Goal: Task Accomplishment & Management: Use online tool/utility

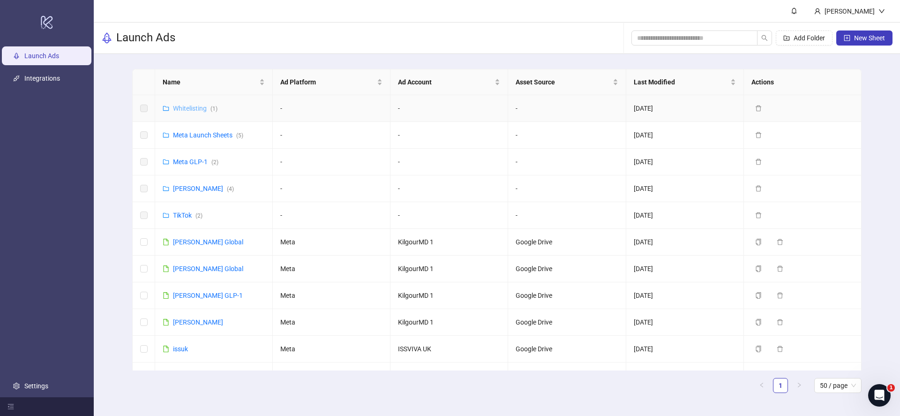
click at [189, 111] on link "Whitelisting ( 1 )" at bounding box center [195, 109] width 45 height 8
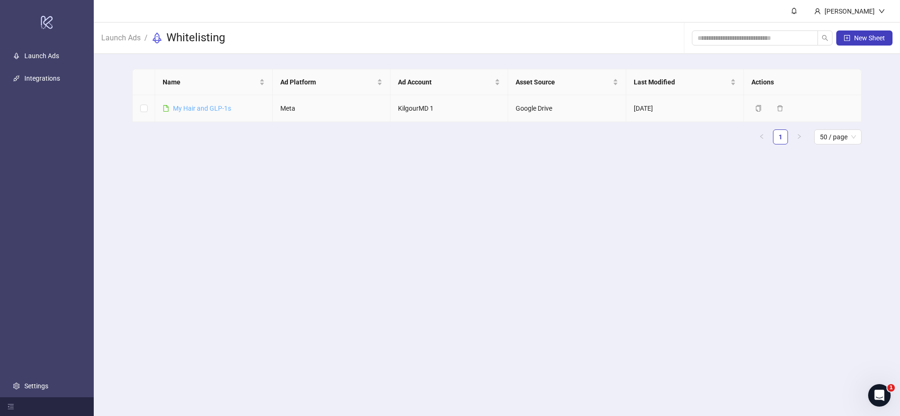
click at [205, 111] on link "​My Hair and GLP-1s" at bounding box center [202, 109] width 58 height 8
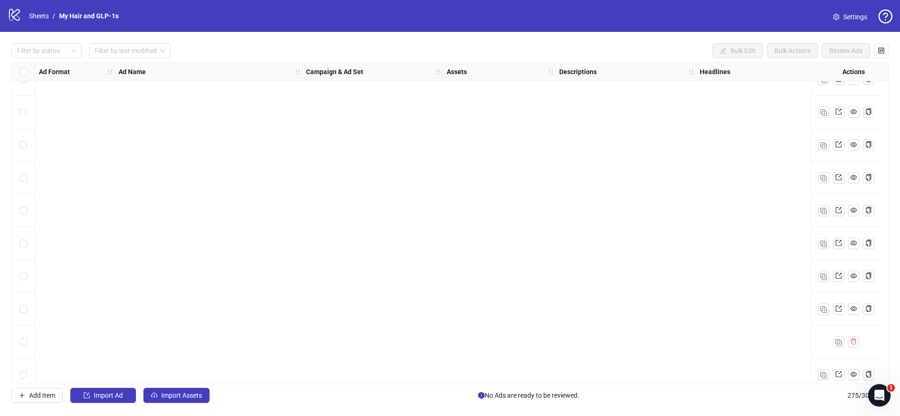
scroll to position [8726, 0]
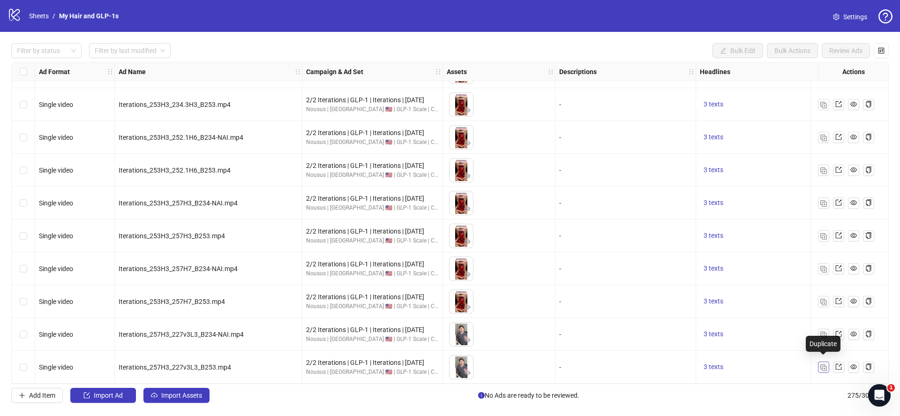
click at [822, 364] on img "button" at bounding box center [823, 367] width 7 height 7
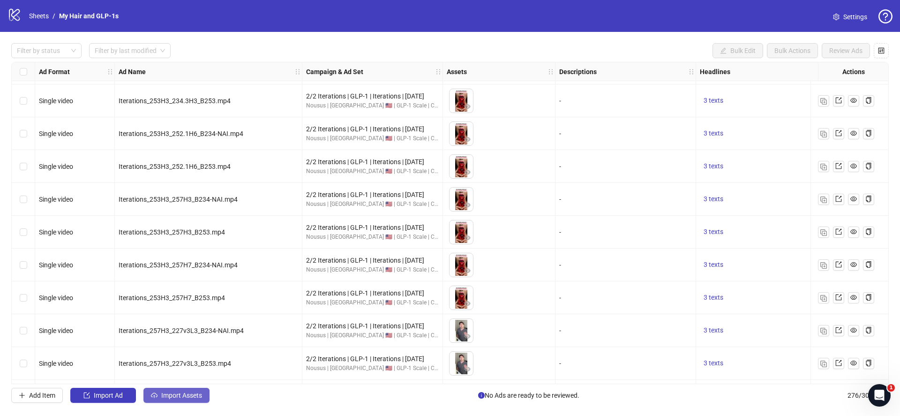
scroll to position [8759, 0]
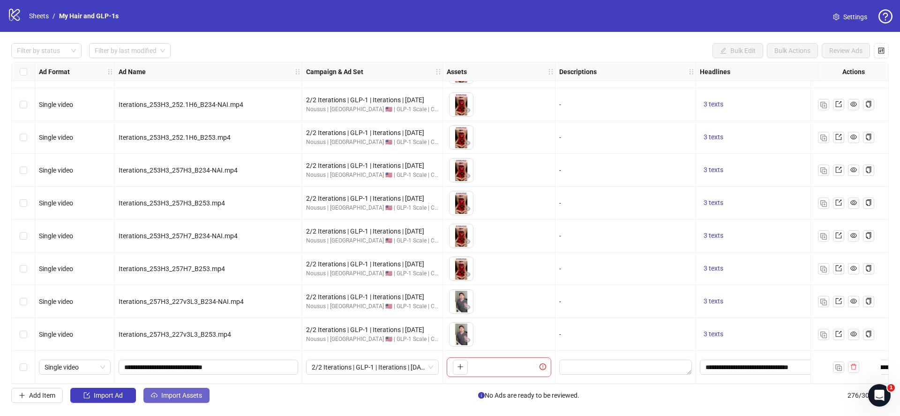
click at [193, 398] on span "Import Assets" at bounding box center [181, 395] width 41 height 8
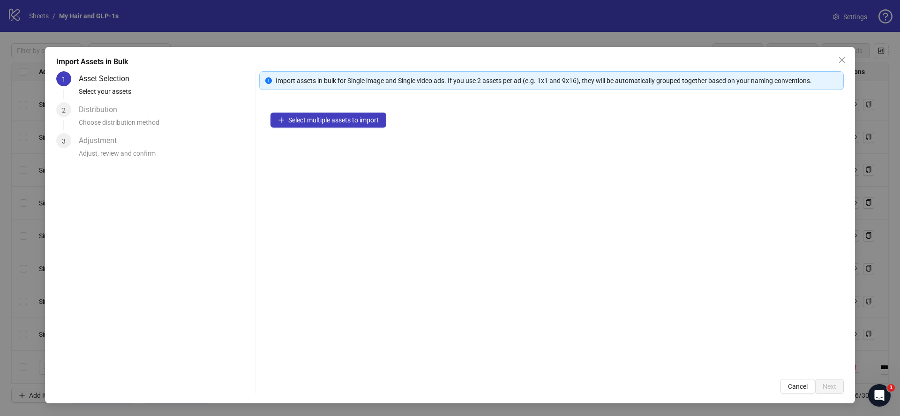
click at [371, 129] on div "Select multiple assets to import" at bounding box center [551, 234] width 585 height 266
click at [369, 122] on button "Select multiple assets to import" at bounding box center [328, 120] width 116 height 15
click at [373, 120] on span "Select multiple assets to import" at bounding box center [333, 120] width 90 height 8
click at [316, 123] on span "Select multiple assets to import" at bounding box center [333, 120] width 90 height 8
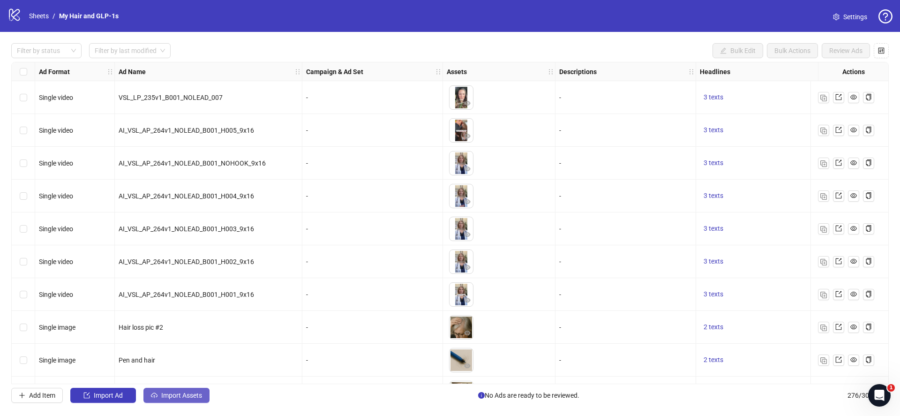
click at [169, 397] on span "Import Assets" at bounding box center [181, 395] width 41 height 8
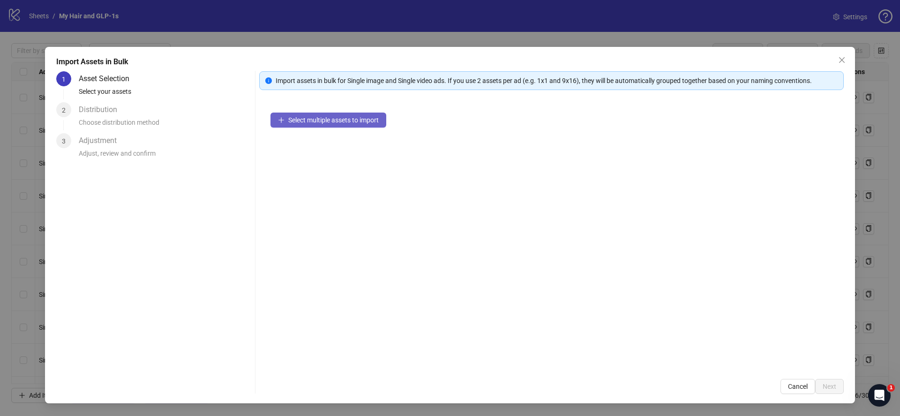
click at [354, 118] on span "Select multiple assets to import" at bounding box center [333, 120] width 90 height 8
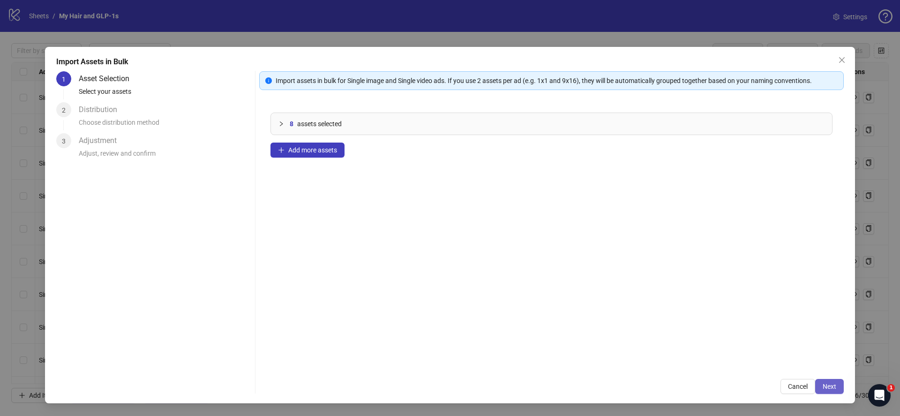
click at [829, 384] on span "Next" at bounding box center [830, 387] width 14 height 8
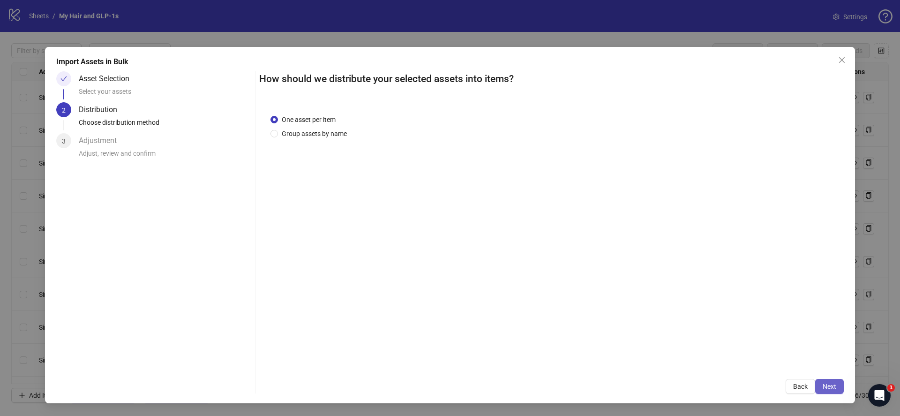
click at [830, 392] on button "Next" at bounding box center [829, 386] width 29 height 15
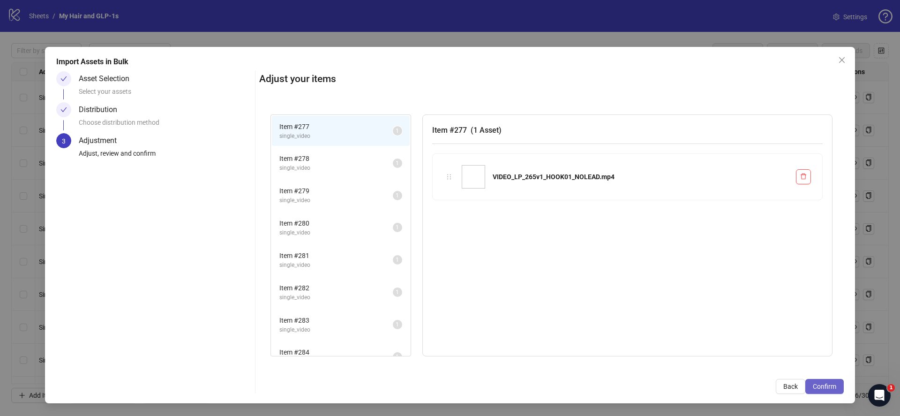
click at [831, 389] on span "Confirm" at bounding box center [824, 387] width 23 height 8
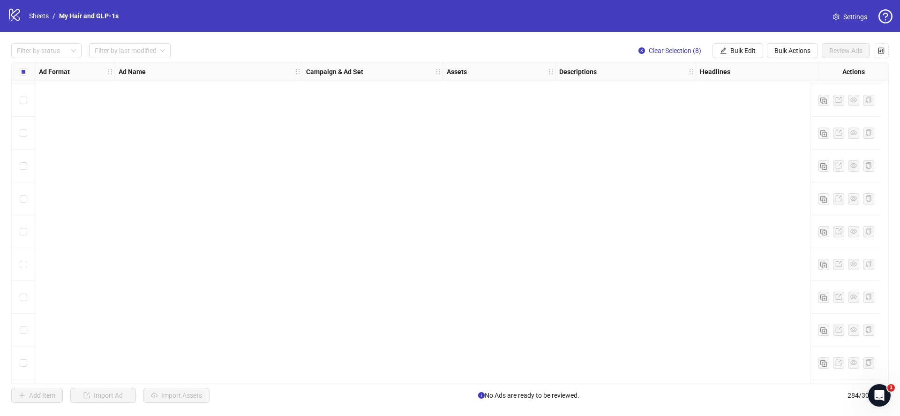
scroll to position [9021, 0]
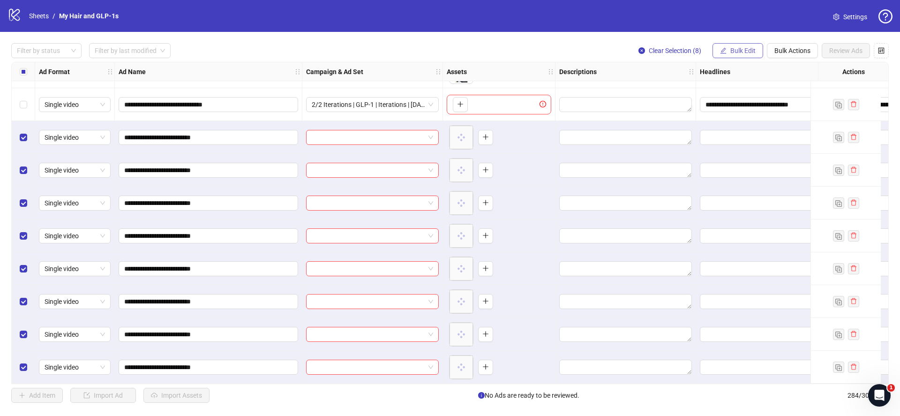
click at [728, 52] on button "Bulk Edit" at bounding box center [738, 50] width 51 height 15
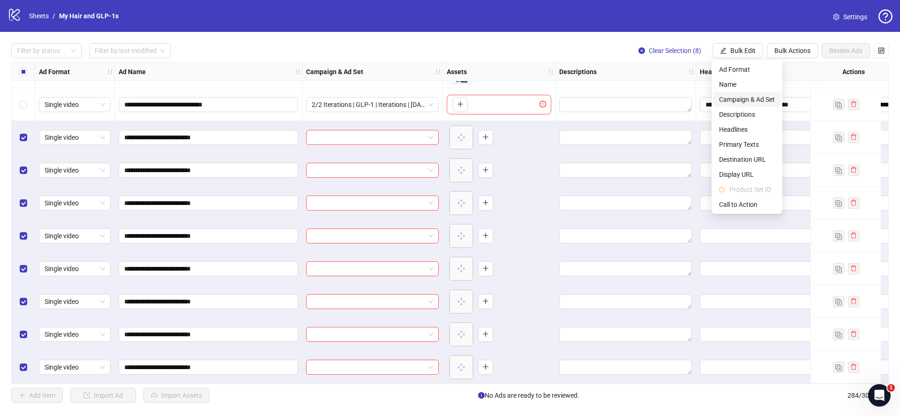
click at [732, 96] on span "Campaign & Ad Set" at bounding box center [747, 99] width 56 height 10
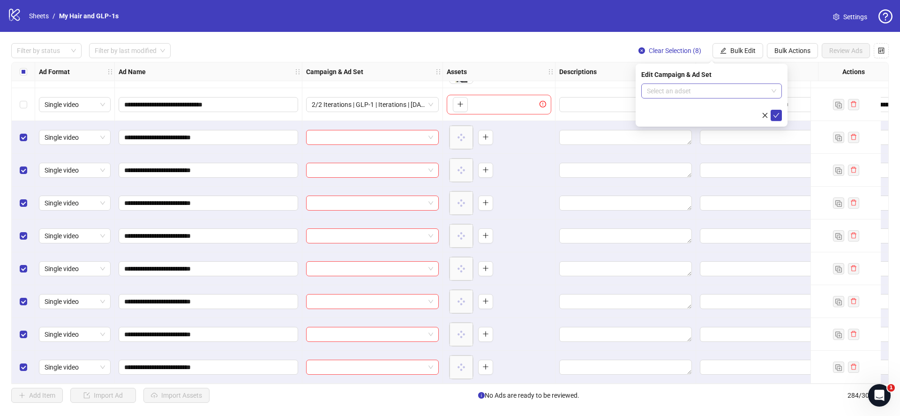
click at [728, 96] on input "search" at bounding box center [707, 91] width 121 height 14
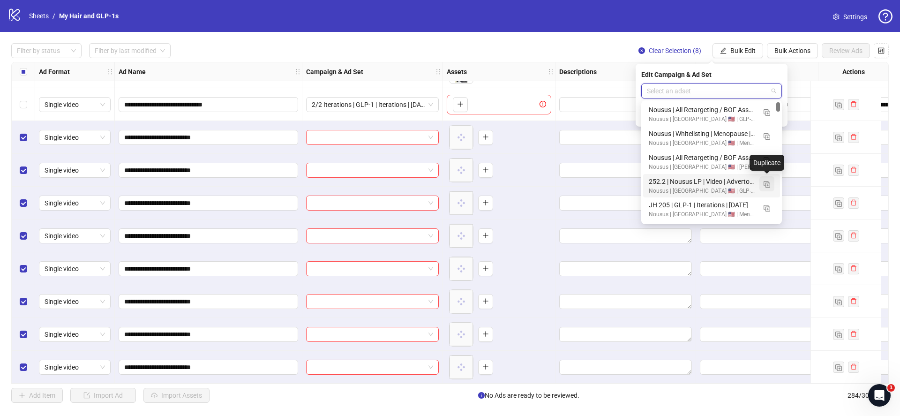
click at [766, 185] on img "button" at bounding box center [767, 184] width 7 height 7
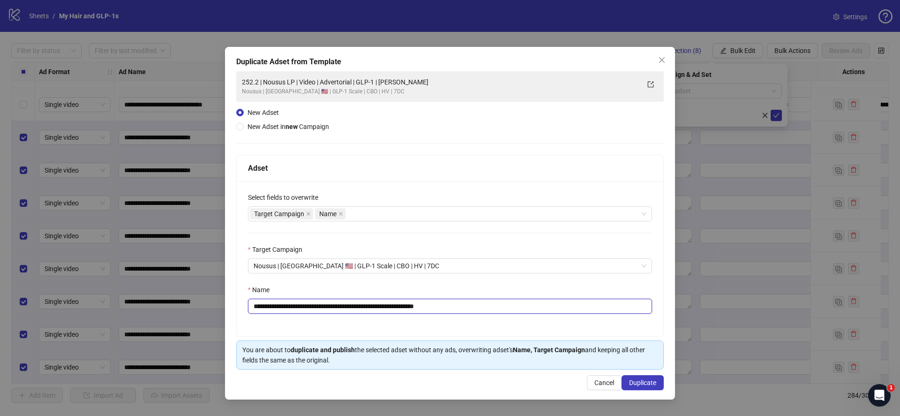
click at [475, 300] on input "**********" at bounding box center [450, 306] width 404 height 15
click at [661, 64] on button "Close" at bounding box center [661, 60] width 15 height 15
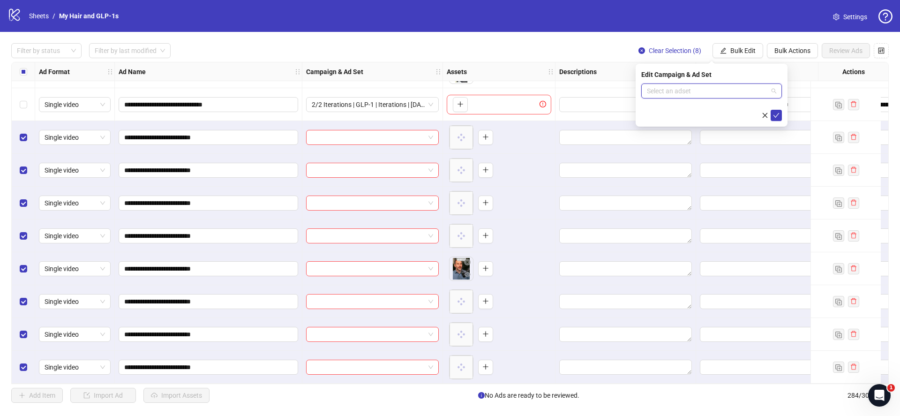
click at [678, 90] on input "search" at bounding box center [707, 91] width 121 height 14
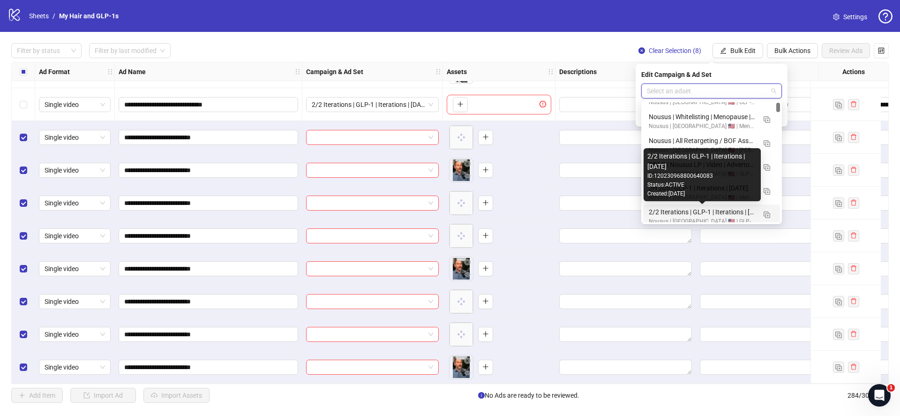
scroll to position [19, 0]
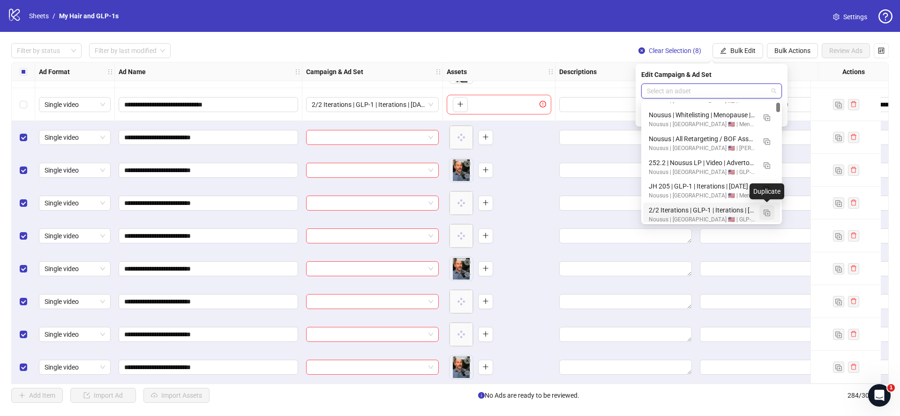
click at [766, 212] on img "button" at bounding box center [767, 213] width 7 height 7
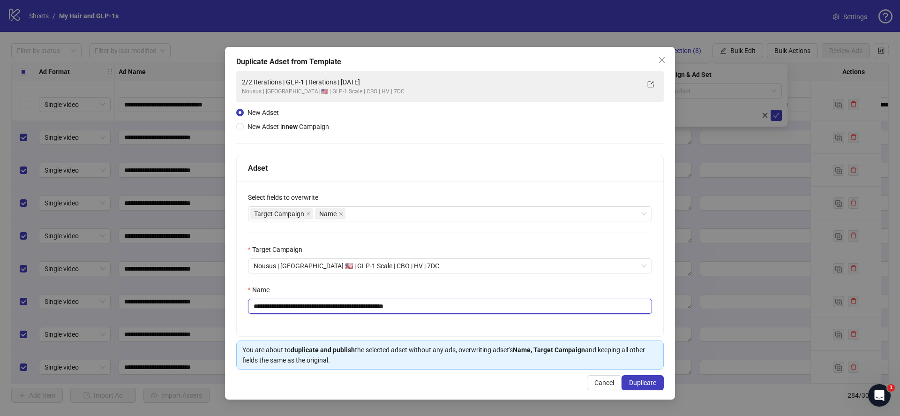
click at [406, 308] on input "**********" at bounding box center [450, 306] width 404 height 15
paste input "text"
type input "**********"
click at [644, 386] on button "Duplicate" at bounding box center [643, 382] width 42 height 15
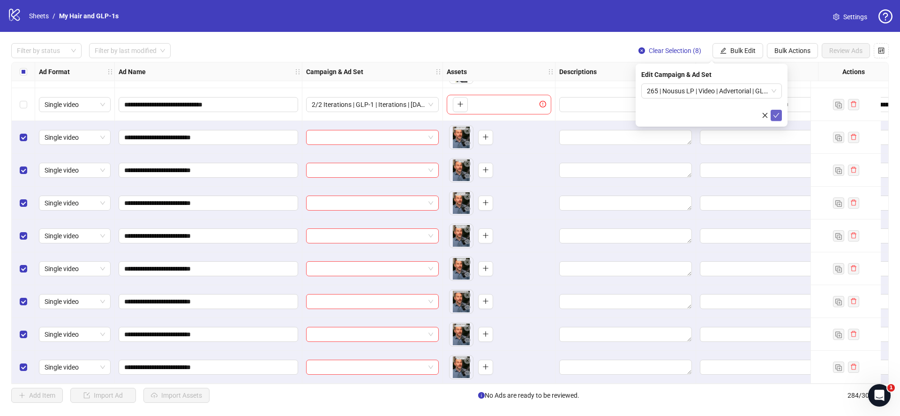
click at [777, 118] on icon "check" at bounding box center [776, 115] width 7 height 7
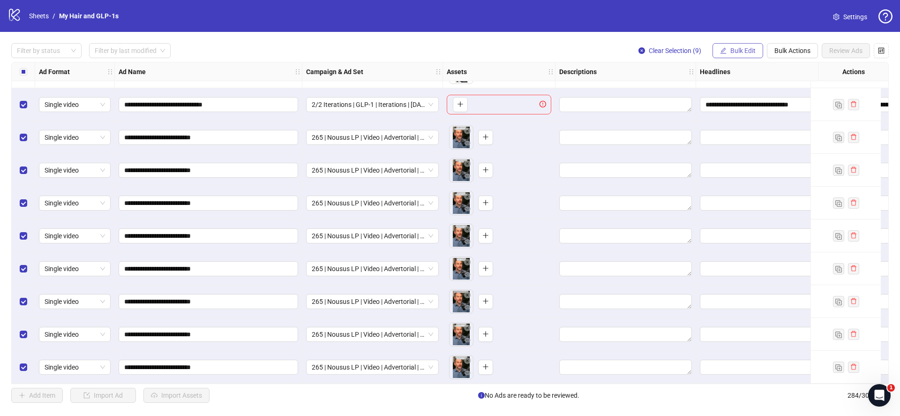
click at [741, 51] on span "Bulk Edit" at bounding box center [742, 51] width 25 height 8
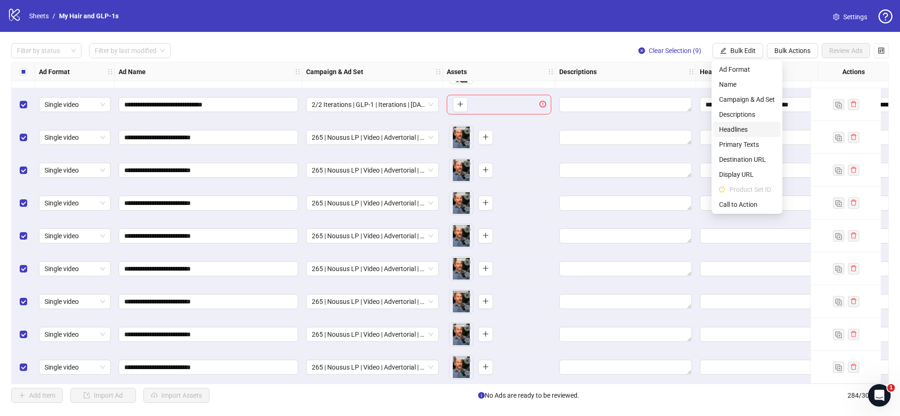
click at [731, 132] on span "Headlines" at bounding box center [747, 129] width 56 height 10
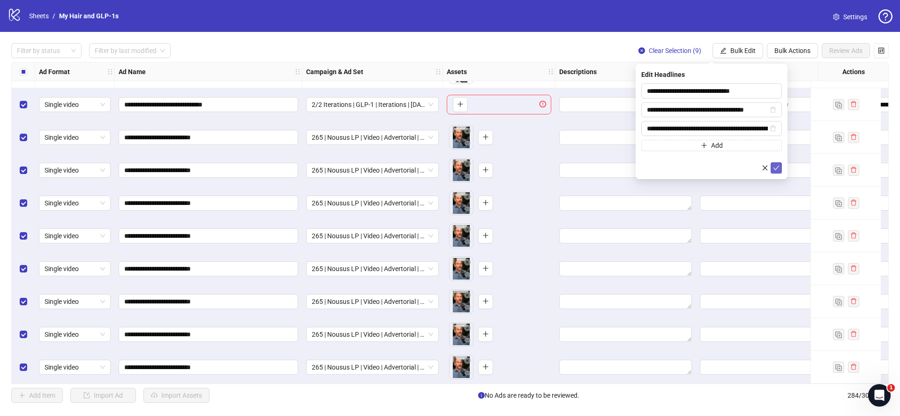
click at [778, 168] on icon "check" at bounding box center [776, 168] width 7 height 7
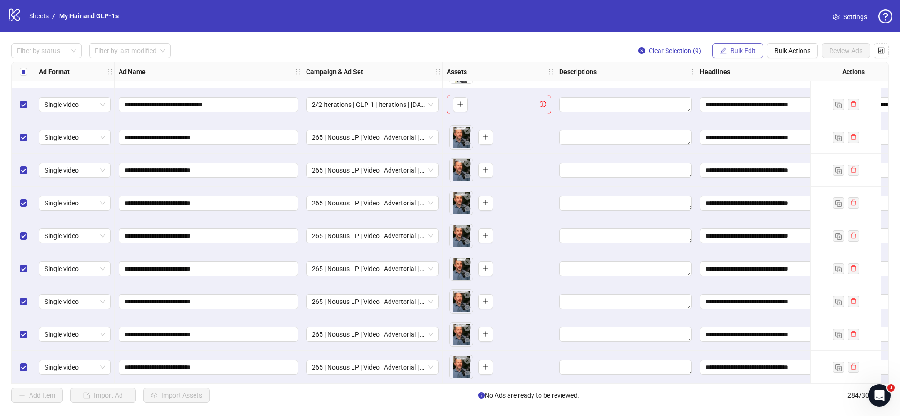
click at [747, 49] on span "Bulk Edit" at bounding box center [742, 51] width 25 height 8
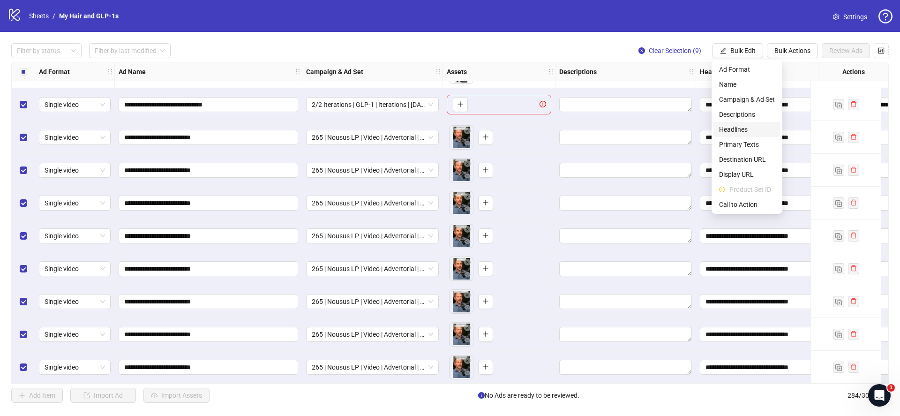
click at [737, 130] on span "Headlines" at bounding box center [747, 129] width 56 height 10
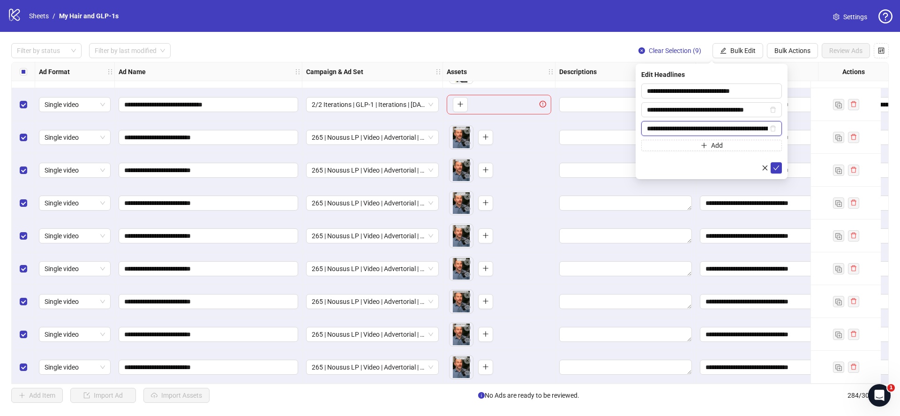
click at [672, 129] on input "**********" at bounding box center [707, 128] width 121 height 10
type input "**********"
click at [777, 166] on icon "check" at bounding box center [776, 168] width 7 height 7
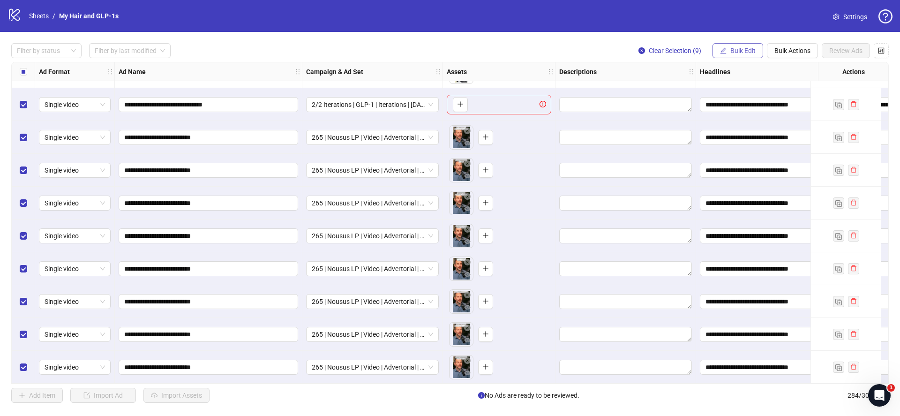
click at [735, 49] on span "Bulk Edit" at bounding box center [742, 51] width 25 height 8
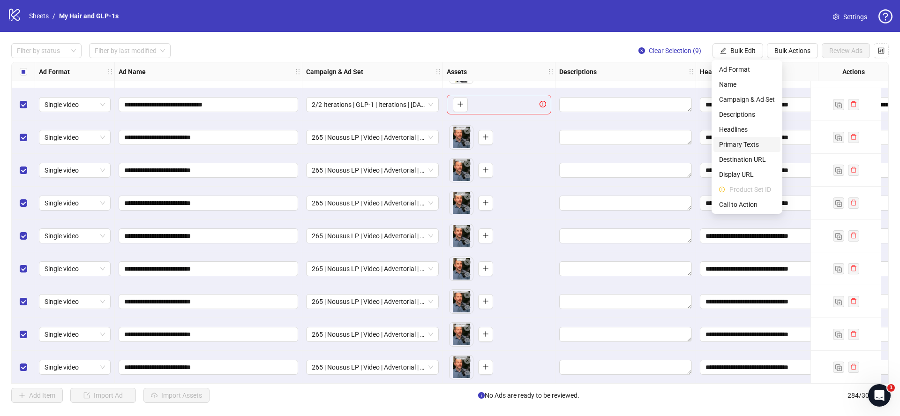
click at [739, 146] on span "Primary Texts" at bounding box center [747, 144] width 56 height 10
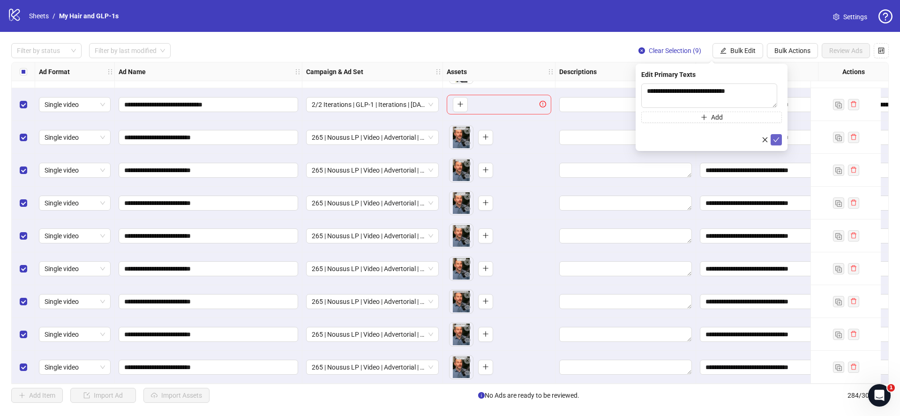
click at [777, 143] on icon "check" at bounding box center [776, 139] width 7 height 7
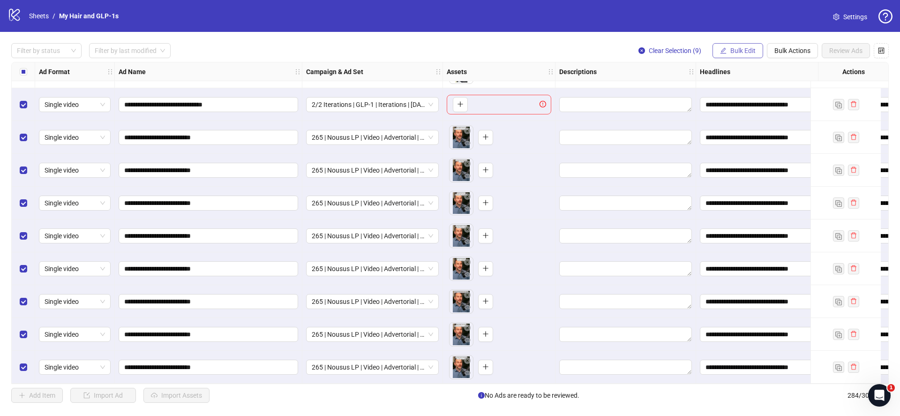
click at [744, 52] on span "Bulk Edit" at bounding box center [742, 51] width 25 height 8
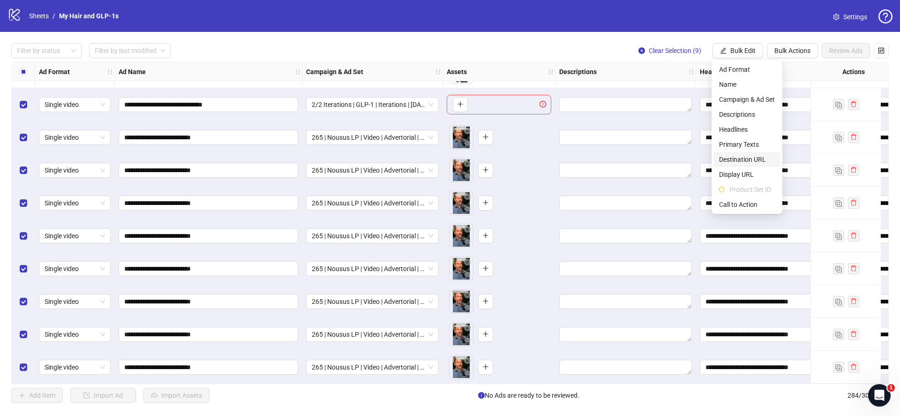
click at [738, 159] on span "Destination URL" at bounding box center [747, 159] width 56 height 10
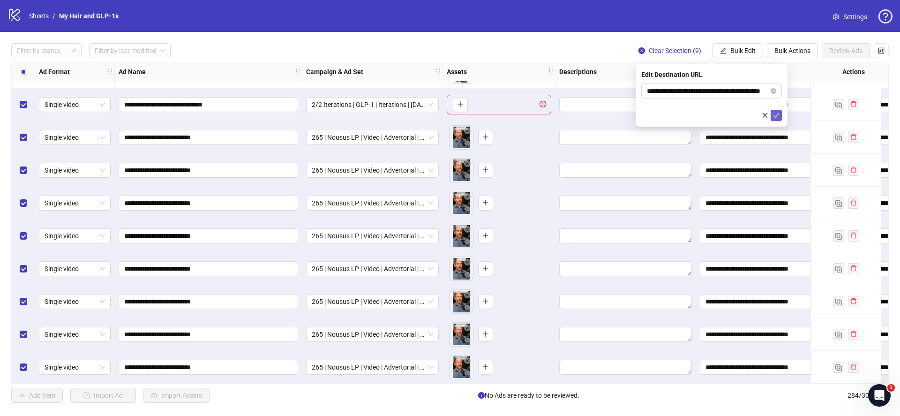
click at [778, 117] on icon "check" at bounding box center [776, 115] width 7 height 7
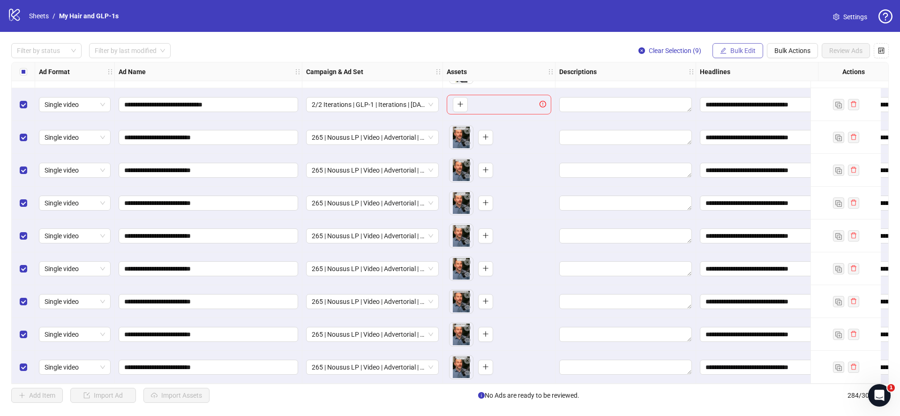
click at [736, 52] on span "Bulk Edit" at bounding box center [742, 51] width 25 height 8
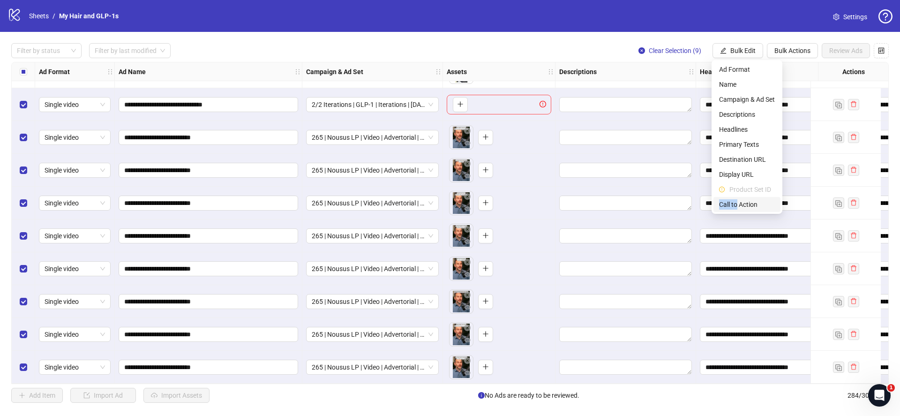
click at [737, 200] on span "Call to Action" at bounding box center [747, 204] width 56 height 10
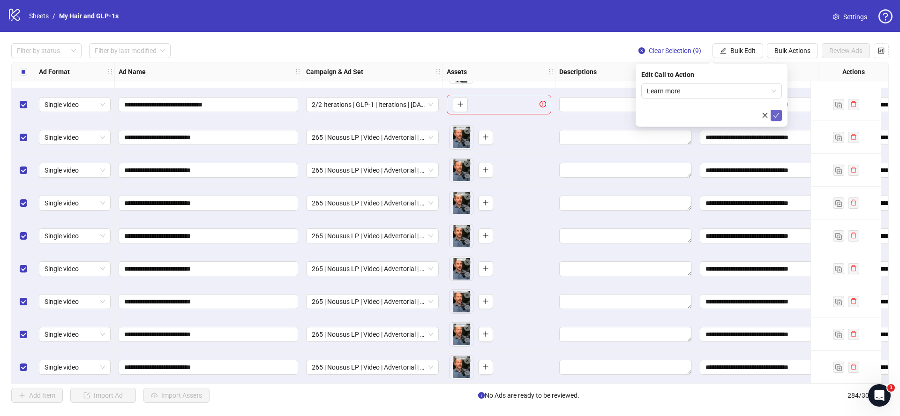
click at [778, 117] on icon "check" at bounding box center [776, 115] width 7 height 7
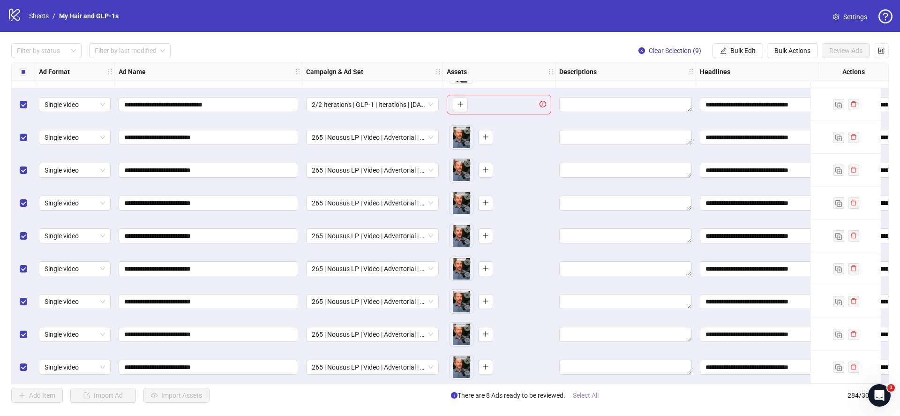
click at [590, 399] on button "Select All" at bounding box center [585, 395] width 41 height 15
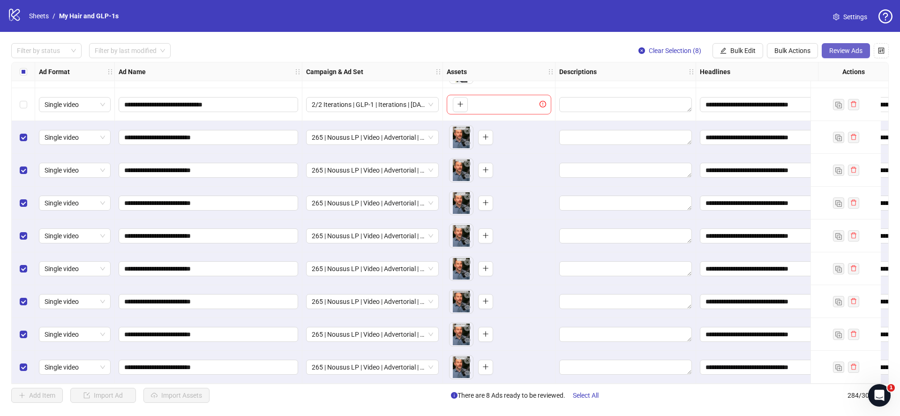
click at [834, 43] on button "Review Ads" at bounding box center [846, 50] width 48 height 15
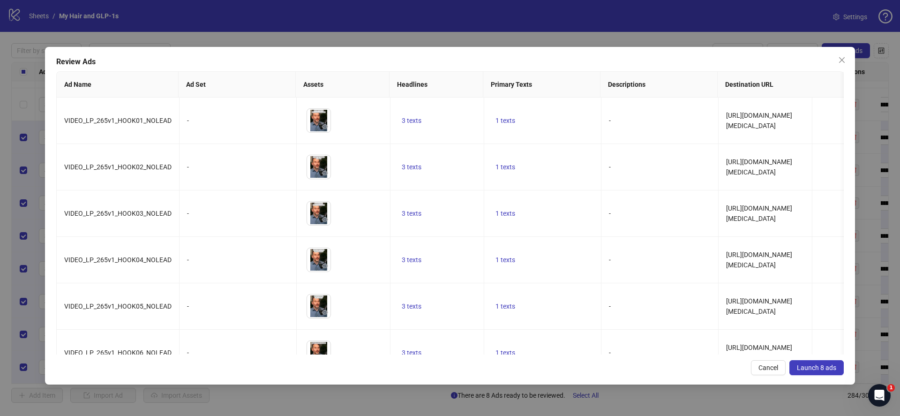
click at [824, 366] on span "Launch 8 ads" at bounding box center [816, 368] width 39 height 8
